Goal: Navigation & Orientation: Find specific page/section

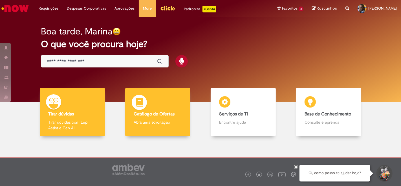
click at [148, 110] on div "Catálogo de Ofertas Catálogo de Ofertas Abra uma solicitação" at bounding box center [157, 112] width 65 height 49
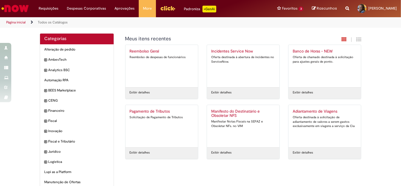
click at [11, 8] on img "Ir para a Homepage" at bounding box center [15, 8] width 29 height 11
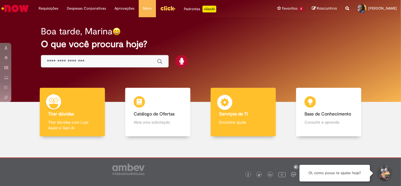
click at [243, 125] on div "Serviços de TI Serviços de TI Encontre ajuda" at bounding box center [242, 112] width 65 height 49
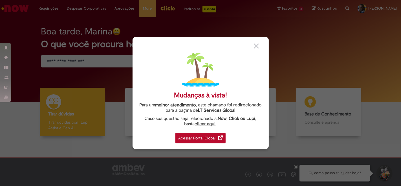
click at [208, 137] on div "Acessar Portal Global" at bounding box center [200, 137] width 50 height 11
